Goal: Information Seeking & Learning: Learn about a topic

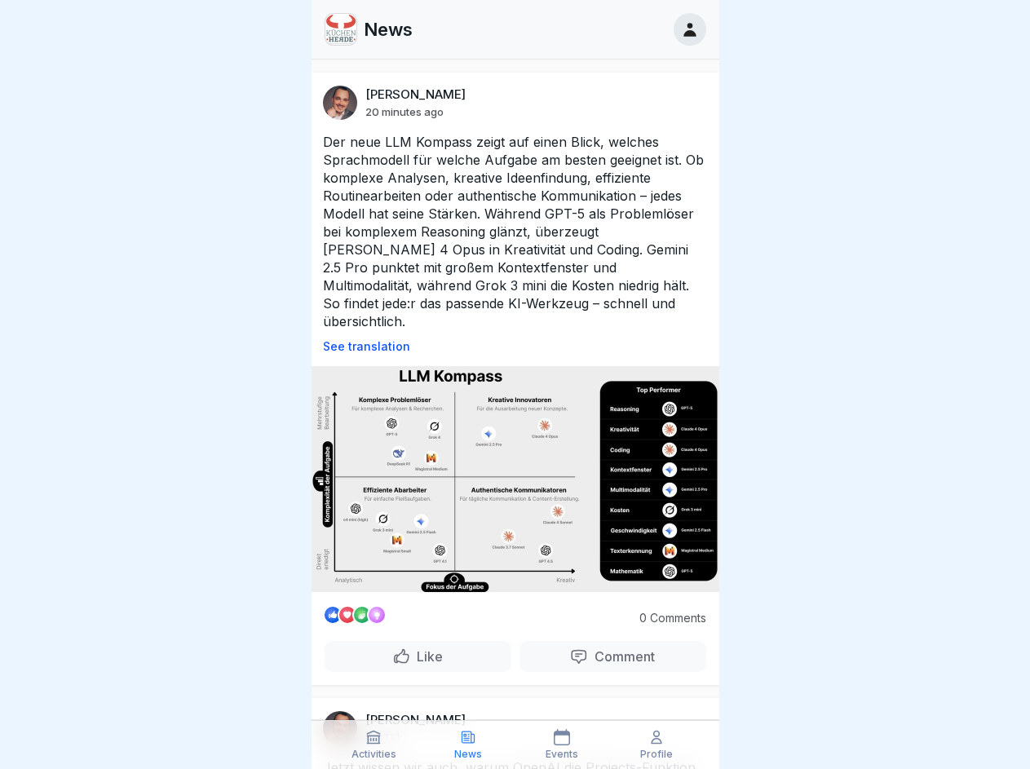
click at [508, 340] on p "See translation" at bounding box center [515, 346] width 385 height 13
click at [602, 648] on p "Comment" at bounding box center [621, 656] width 67 height 16
click at [374, 745] on icon at bounding box center [373, 737] width 16 height 16
click at [468, 745] on icon at bounding box center [468, 737] width 16 height 16
click at [563, 745] on icon at bounding box center [562, 737] width 16 height 16
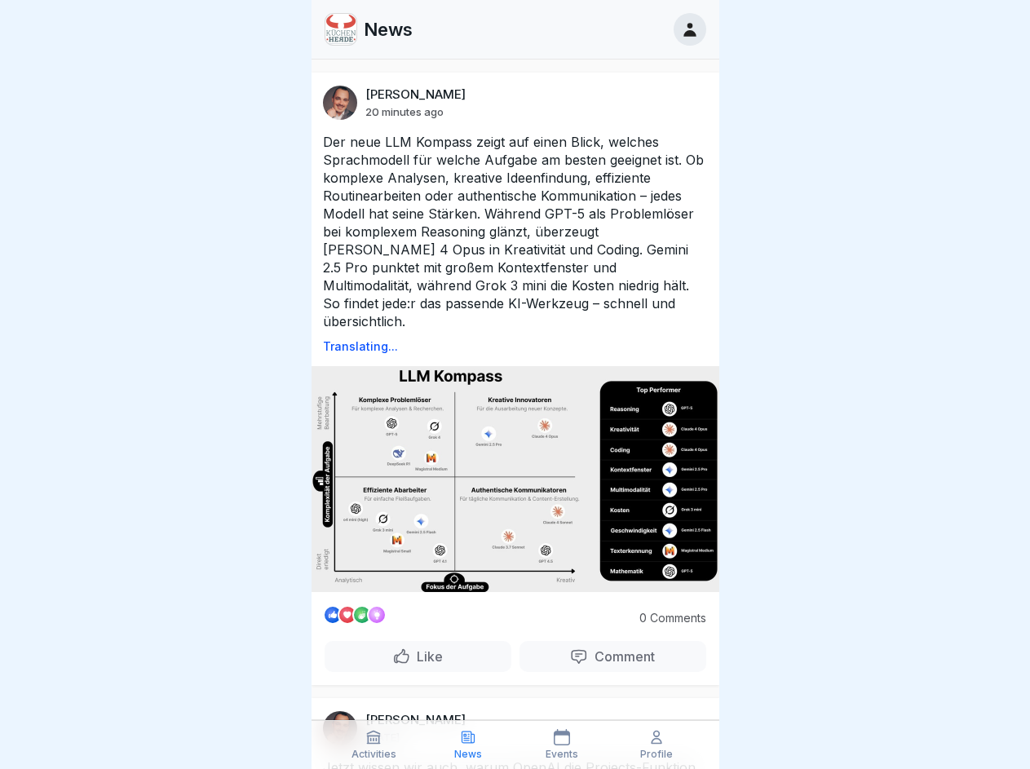
click at [657, 745] on icon at bounding box center [656, 737] width 16 height 16
